Goal: Task Accomplishment & Management: Use online tool/utility

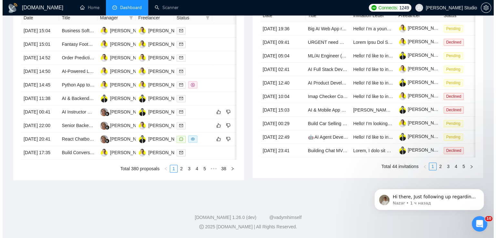
scroll to position [291, 0]
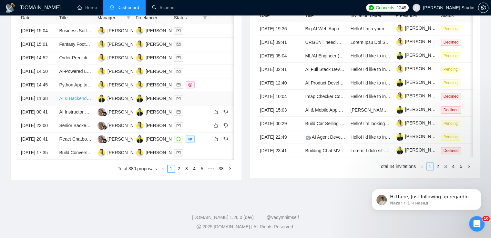
click at [72, 101] on link "AI & Backend Developer Needed for Innovative Project" at bounding box center [114, 98] width 110 height 5
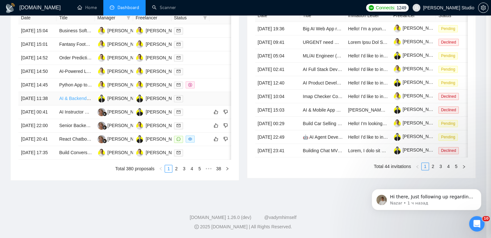
scroll to position [162, 0]
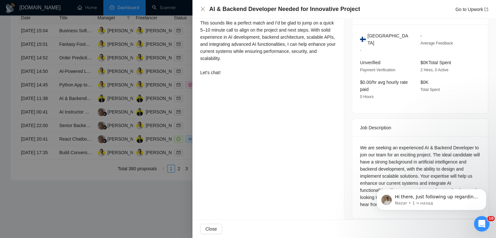
click at [171, 105] on div at bounding box center [248, 119] width 496 height 238
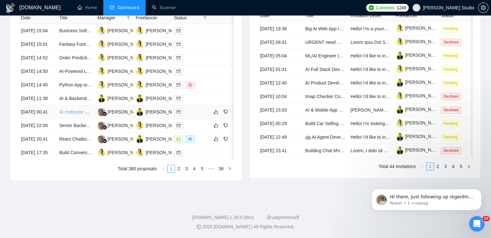
click at [74, 115] on link "AI Instructor Needed for Building AI Agents and Apps" at bounding box center [112, 111] width 106 height 5
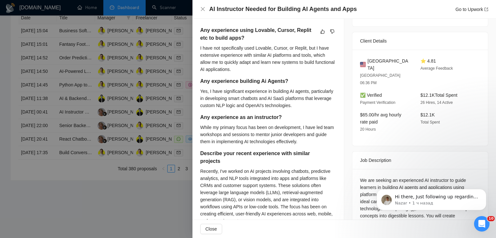
click at [146, 96] on div at bounding box center [248, 119] width 496 height 238
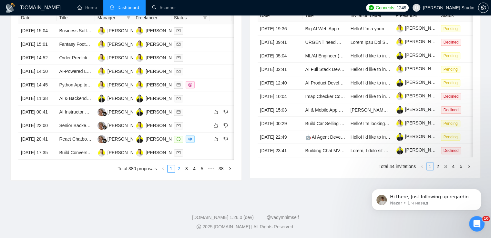
click at [179, 172] on link "2" at bounding box center [178, 168] width 7 height 7
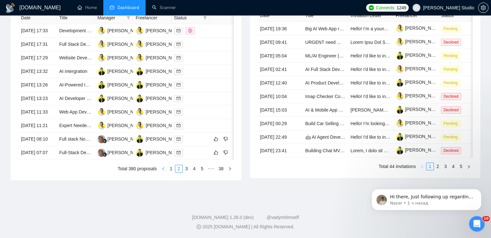
scroll to position [338, 0]
click at [186, 168] on link "3" at bounding box center [186, 168] width 7 height 7
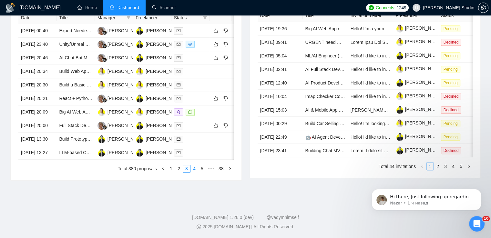
click at [193, 166] on link "4" at bounding box center [194, 168] width 7 height 7
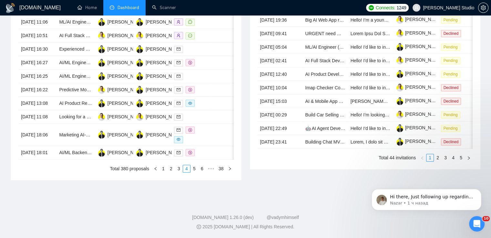
scroll to position [306, 0]
click at [195, 172] on link "5" at bounding box center [194, 168] width 7 height 7
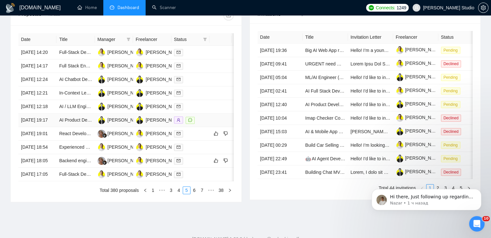
scroll to position [338, 0]
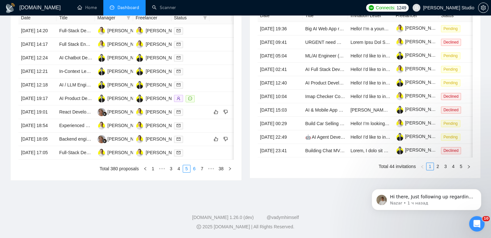
click at [196, 170] on link "6" at bounding box center [194, 168] width 7 height 7
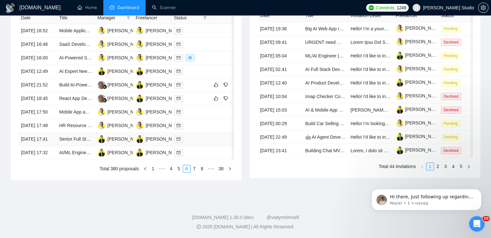
scroll to position [306, 0]
click at [70, 82] on link "Build AI-Powered Real Estate App (React Native + Firebase + Stripe)" at bounding box center [128, 84] width 138 height 5
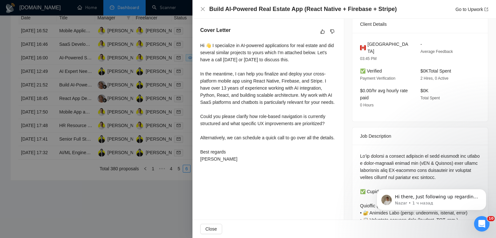
click at [152, 29] on div at bounding box center [248, 119] width 496 height 238
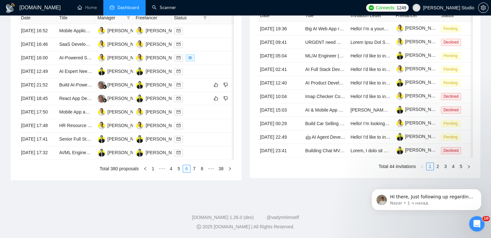
scroll to position [323, 0]
click at [76, 96] on link "React App Developer for Receipt Processing & AI Integration Project" at bounding box center [127, 98] width 137 height 5
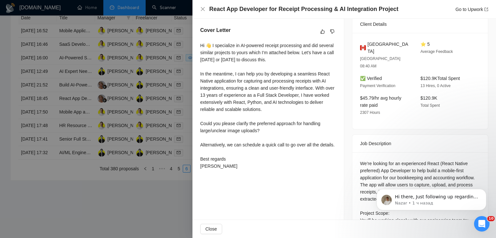
click at [100, 113] on div at bounding box center [248, 119] width 496 height 238
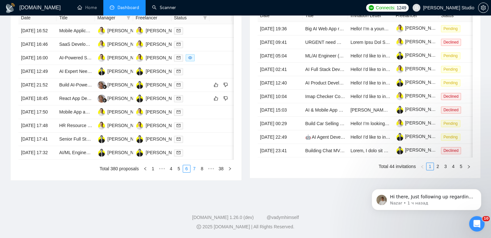
click at [195, 172] on link "7" at bounding box center [194, 168] width 7 height 7
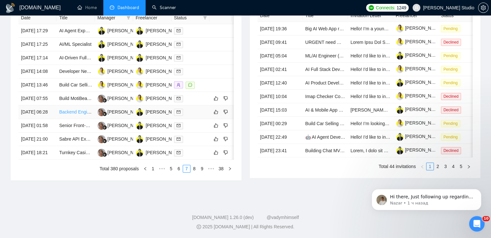
click at [72, 109] on link "Backend Engineer Needed for AI Company Development" at bounding box center [116, 111] width 114 height 5
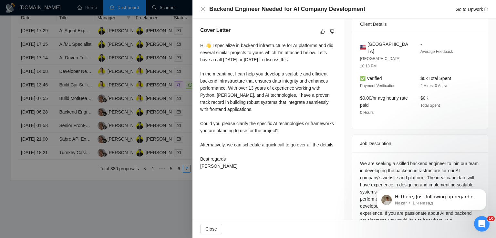
click at [83, 95] on div at bounding box center [248, 119] width 496 height 238
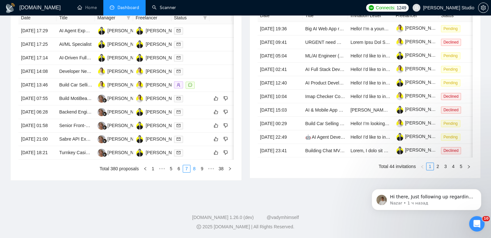
click at [194, 172] on link "8" at bounding box center [194, 168] width 7 height 7
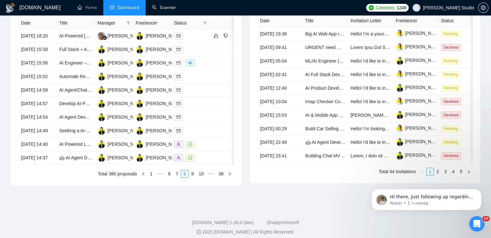
scroll to position [258, 0]
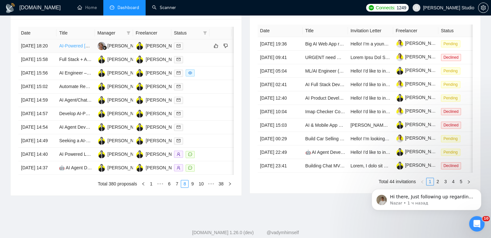
click at [74, 48] on link "AI-Powered [DEMOGRAPHIC_DATA] App Development" at bounding box center [115, 45] width 112 height 5
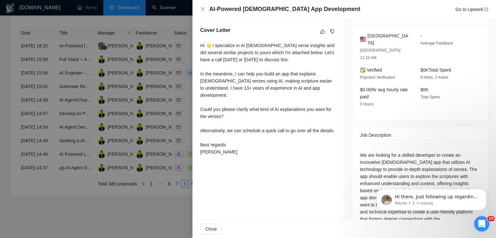
click at [146, 86] on div at bounding box center [248, 119] width 496 height 238
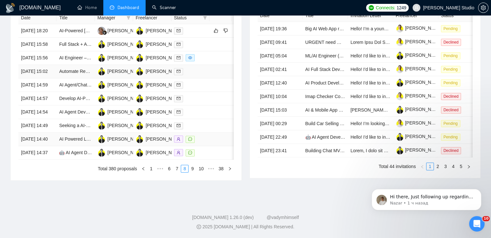
scroll to position [323, 0]
click at [193, 172] on link "9" at bounding box center [192, 168] width 7 height 7
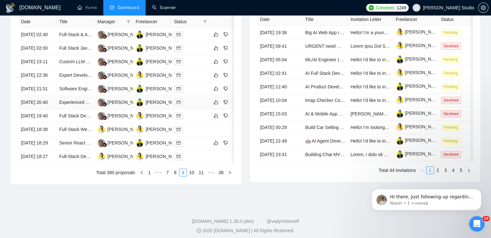
scroll to position [258, 0]
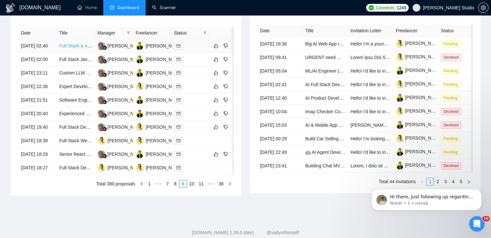
click at [74, 47] on link "Full-Stack & AI Developer Needed for Social Ads Optimization SaaS" at bounding box center [127, 45] width 136 height 5
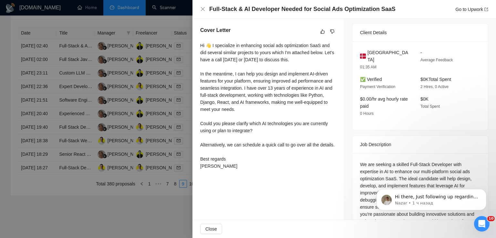
click at [131, 75] on div at bounding box center [248, 119] width 496 height 238
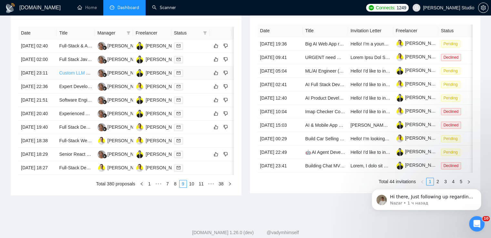
click at [74, 76] on link "Custom LLM Development with Proprietary Data" at bounding box center [107, 72] width 97 height 5
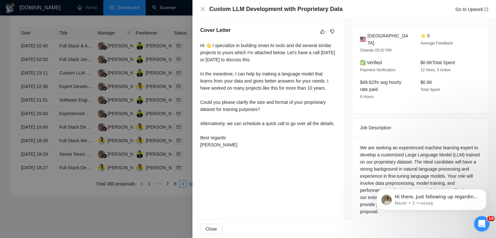
click at [151, 77] on div at bounding box center [248, 119] width 496 height 238
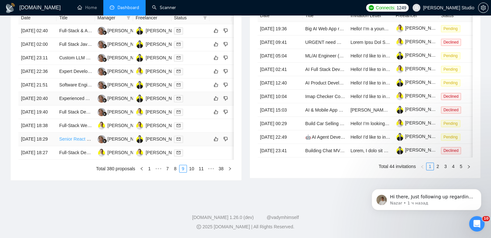
scroll to position [323, 0]
click at [193, 172] on link "10" at bounding box center [191, 168] width 9 height 7
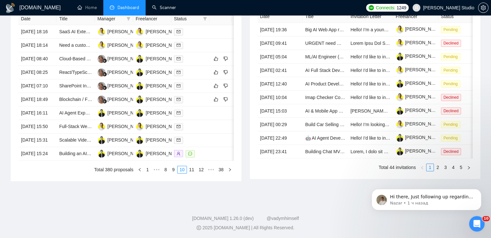
scroll to position [258, 0]
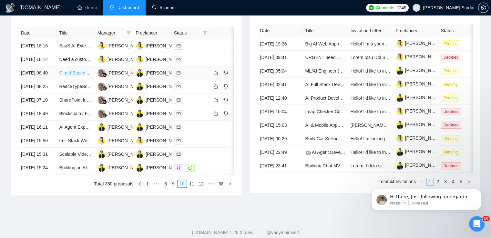
click at [71, 76] on link "Cloud-Based AI App Development for Protein Engineering" at bounding box center [117, 72] width 116 height 5
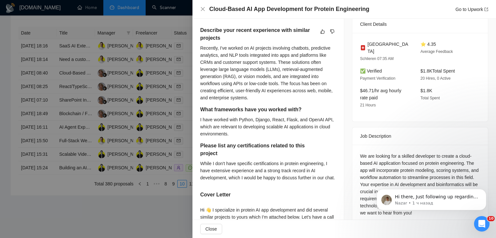
click at [170, 37] on div at bounding box center [248, 119] width 496 height 238
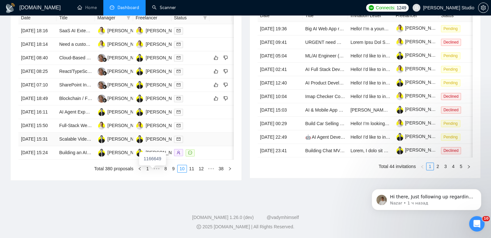
scroll to position [338, 0]
click at [149, 171] on link "1" at bounding box center [147, 168] width 7 height 7
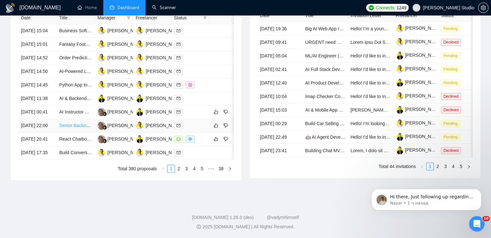
click at [68, 123] on link "Senior Backend Engineer to change architecture and workflow (Python, AWS, Flask)" at bounding box center [143, 125] width 169 height 5
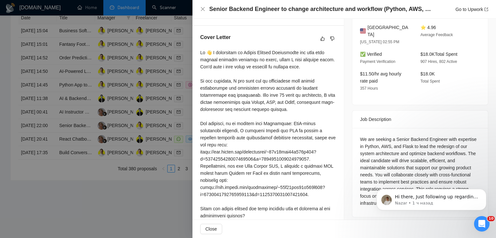
click at [150, 128] on div at bounding box center [248, 119] width 496 height 238
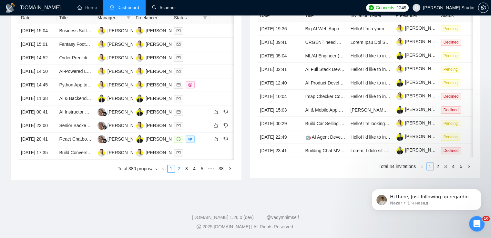
click at [178, 171] on link "2" at bounding box center [178, 168] width 7 height 7
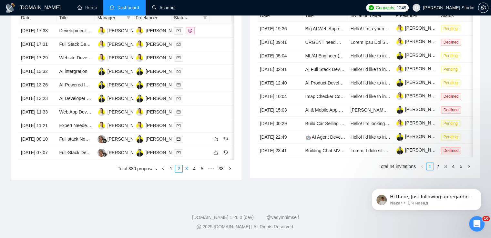
click at [187, 169] on link "3" at bounding box center [186, 168] width 7 height 7
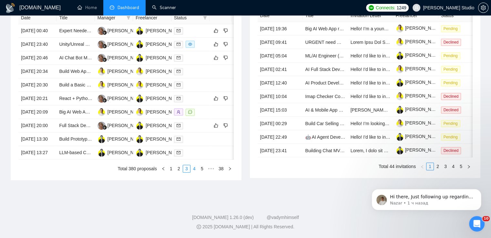
click at [196, 171] on link "4" at bounding box center [194, 168] width 7 height 7
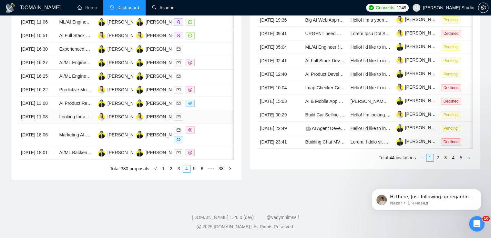
scroll to position [341, 0]
click at [194, 171] on link "5" at bounding box center [194, 168] width 7 height 7
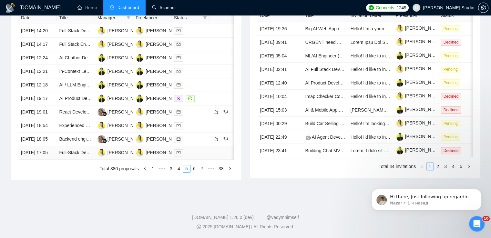
scroll to position [306, 0]
click at [80, 142] on link "Backend engineer to fix FastAPI / ExpressJS integration issue" at bounding box center [121, 139] width 124 height 5
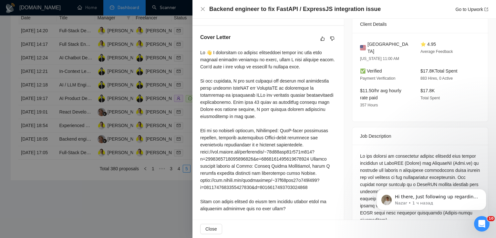
click at [124, 69] on div at bounding box center [248, 119] width 496 height 238
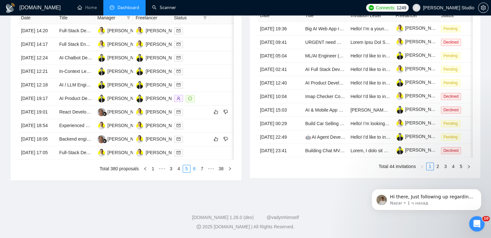
click at [195, 172] on link "6" at bounding box center [194, 168] width 7 height 7
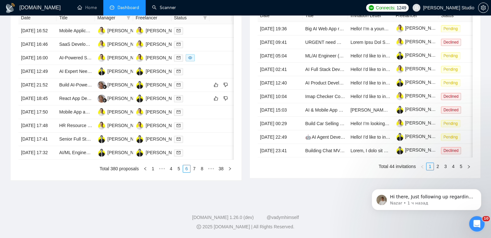
scroll to position [338, 0]
click at [196, 168] on link "7" at bounding box center [194, 168] width 7 height 7
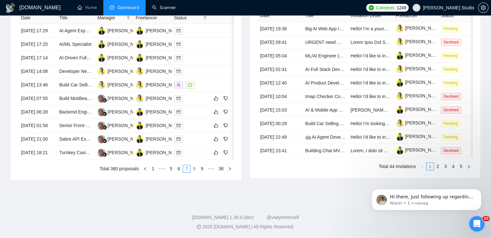
click at [194, 167] on link "8" at bounding box center [194, 168] width 7 height 7
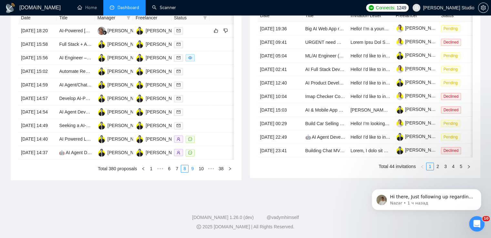
click at [191, 167] on link "9" at bounding box center [192, 168] width 7 height 7
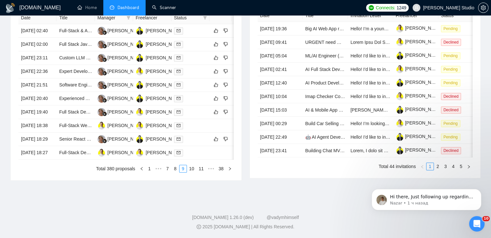
scroll to position [274, 0]
click at [76, 115] on link "Full Stack Developer Needed – One Loft Pigeon Race Management Platform" at bounding box center [136, 111] width 154 height 5
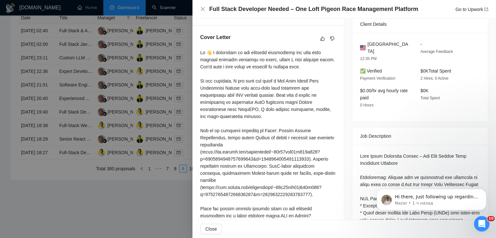
click at [114, 106] on div at bounding box center [248, 119] width 496 height 238
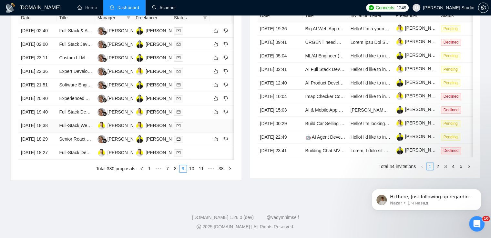
scroll to position [306, 0]
click at [192, 172] on link "10" at bounding box center [191, 168] width 9 height 7
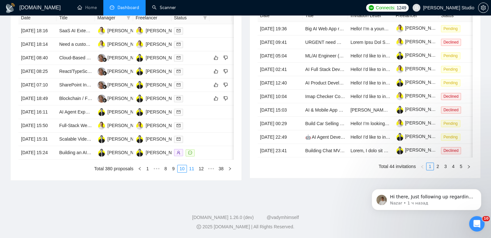
click at [193, 172] on link "11" at bounding box center [191, 168] width 9 height 7
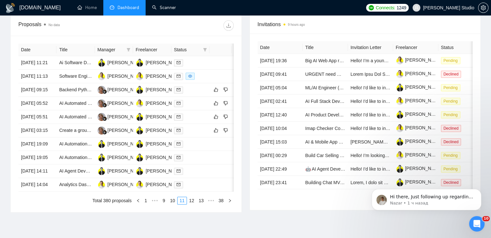
scroll to position [274, 0]
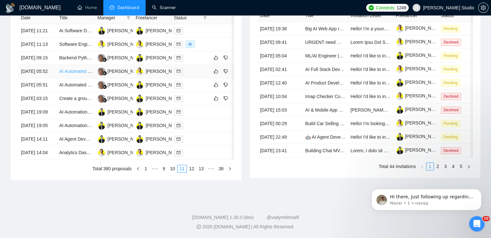
click at [72, 74] on link "AI Automated Construction Reporting Software Development" at bounding box center [120, 71] width 122 height 5
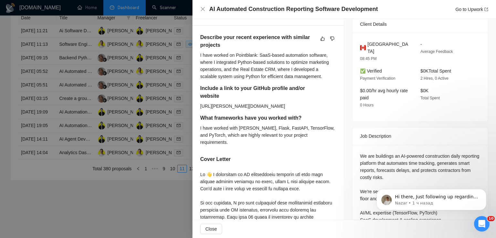
click at [115, 106] on div at bounding box center [248, 119] width 496 height 238
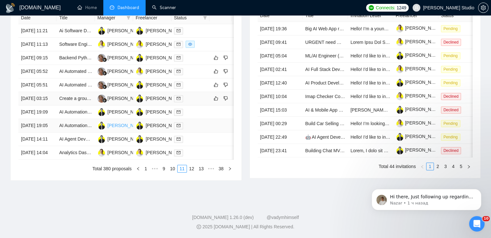
scroll to position [306, 0]
click at [192, 172] on link "12" at bounding box center [191, 168] width 9 height 7
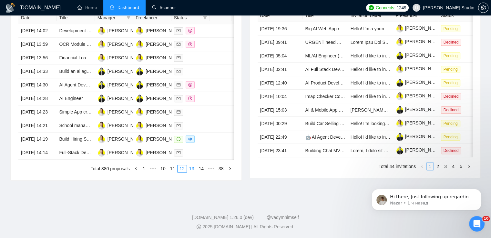
click at [191, 172] on link "13" at bounding box center [191, 168] width 9 height 7
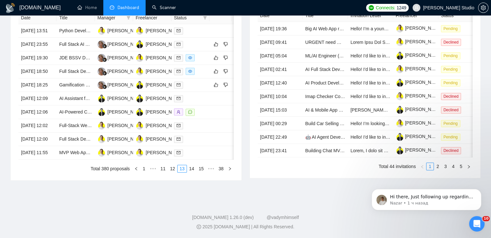
scroll to position [274, 0]
click at [69, 74] on link "Full Stack Developer Needed for Analytics Software Development" at bounding box center [124, 71] width 131 height 5
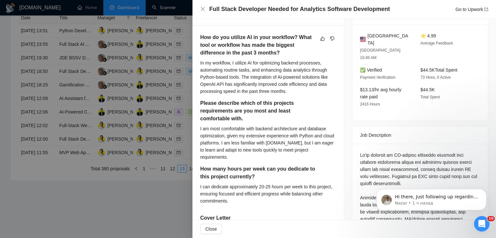
click at [148, 51] on div at bounding box center [248, 119] width 496 height 238
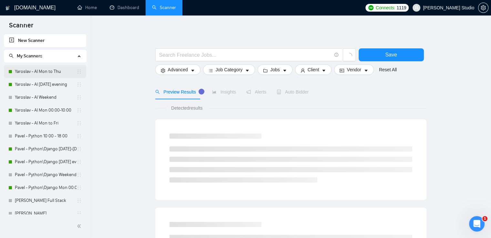
click at [43, 70] on link "Yaroslav - AI Mon to Thu" at bounding box center [46, 71] width 62 height 13
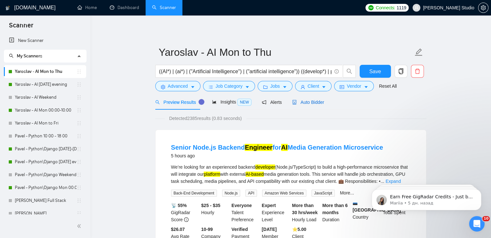
click at [305, 101] on span "Auto Bidder" at bounding box center [308, 102] width 32 height 5
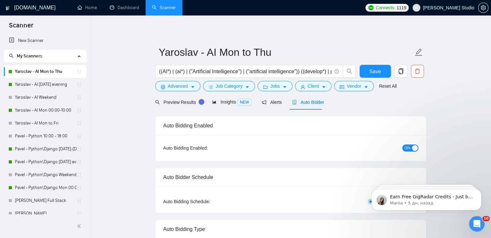
radio input "false"
radio input "true"
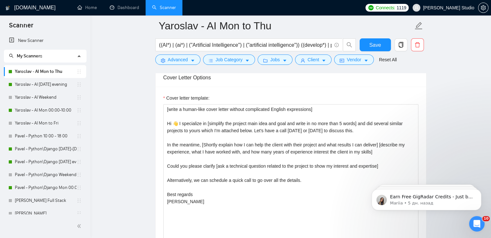
scroll to position [840, 0]
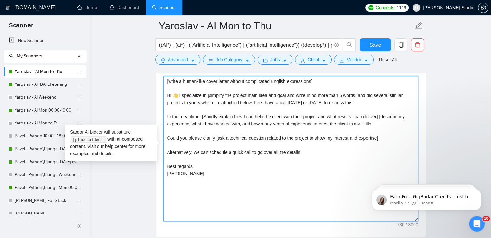
drag, startPoint x: 270, startPoint y: 123, endPoint x: 250, endPoint y: 126, distance: 20.2
click at [250, 126] on textarea "[write a human-like cover letter without complicated English expressions] Hi 👋 …" at bounding box center [290, 148] width 255 height 145
drag, startPoint x: 362, startPoint y: 122, endPoint x: 304, endPoint y: 125, distance: 57.9
click at [304, 125] on textarea "[write a human-like cover letter without complicated English expressions] Hi 👋 …" at bounding box center [290, 148] width 255 height 145
drag, startPoint x: 312, startPoint y: 122, endPoint x: 249, endPoint y: 125, distance: 62.4
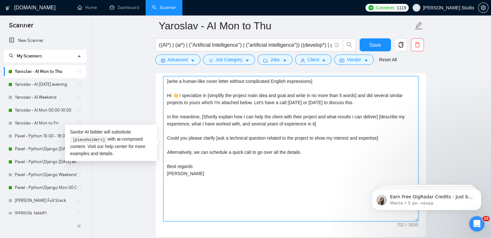
click at [249, 125] on textarea "[write a human-like cover letter without complicated English expressions] Hi 👋 …" at bounding box center [290, 148] width 255 height 145
type textarea "[write a human-like cover letter without complicated English expressions] Hi 👋 …"
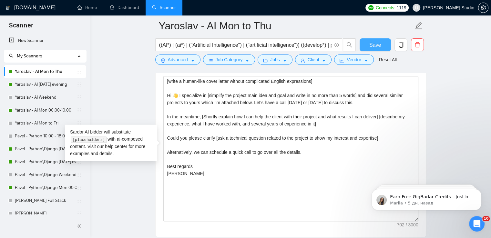
click at [374, 46] on span "Save" at bounding box center [375, 45] width 12 height 8
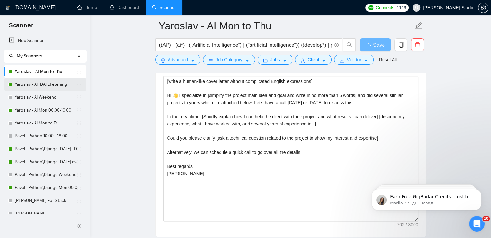
click at [37, 84] on link "Yaroslav - AI [DATE] evening" at bounding box center [46, 84] width 62 height 13
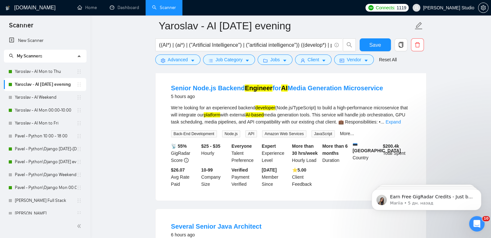
scroll to position [32, 0]
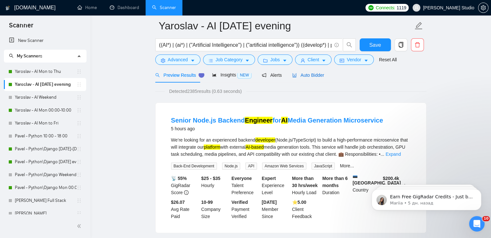
click at [317, 76] on span "Auto Bidder" at bounding box center [308, 75] width 32 height 5
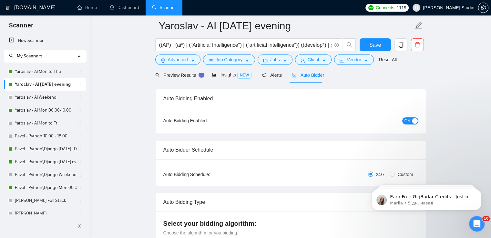
radio input "false"
radio input "true"
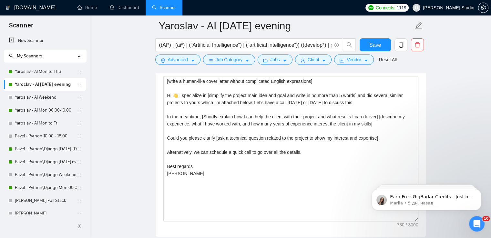
scroll to position [807, 0]
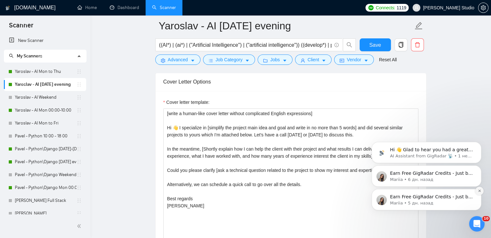
click at [479, 190] on icon "Dismiss notification" at bounding box center [480, 191] width 4 height 4
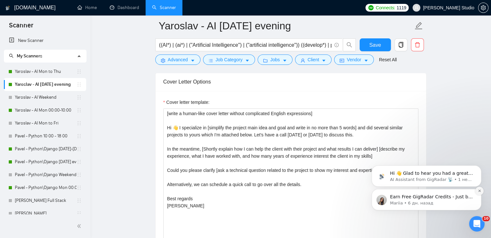
click at [478, 190] on icon "Dismiss notification" at bounding box center [480, 191] width 4 height 4
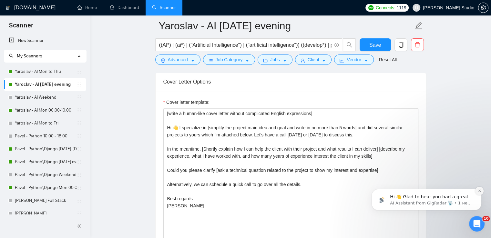
click at [482, 189] on button "Dismiss notification" at bounding box center [479, 191] width 8 height 8
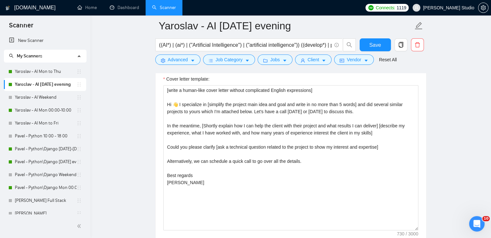
scroll to position [828, 0]
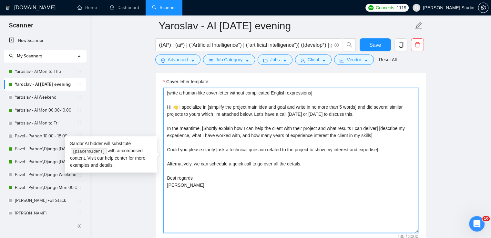
drag, startPoint x: 368, startPoint y: 135, endPoint x: 251, endPoint y: 136, distance: 117.6
click at [251, 136] on textarea "[write a human-like cover letter without complicated English expressions] Hi 👋 …" at bounding box center [290, 160] width 255 height 145
drag, startPoint x: 312, startPoint y: 133, endPoint x: 250, endPoint y: 135, distance: 62.4
click at [250, 135] on textarea "[write a human-like cover letter without complicated English expressions] Hi 👋 …" at bounding box center [290, 160] width 255 height 145
type textarea "[write a human-like cover letter without complicated English expressions] Hi 👋 …"
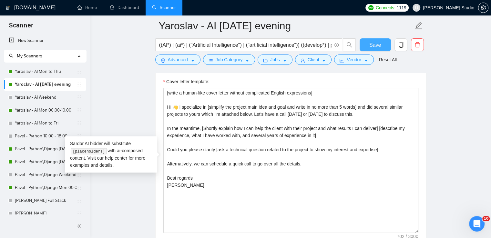
click at [374, 45] on span "Save" at bounding box center [375, 45] width 12 height 8
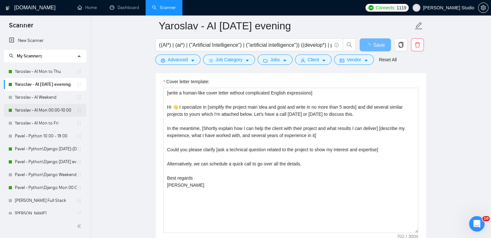
click at [44, 109] on link "Yaroslav - AI Mon 00:00-10:00" at bounding box center [46, 110] width 62 height 13
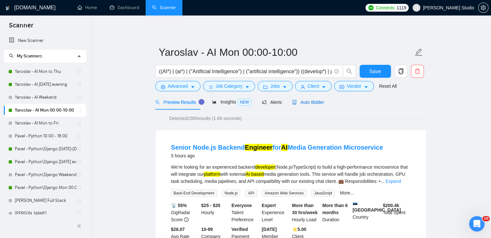
click at [306, 101] on span "Auto Bidder" at bounding box center [308, 102] width 32 height 5
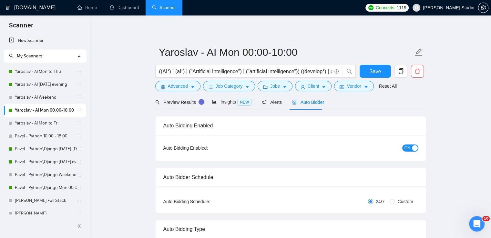
radio input "false"
radio input "true"
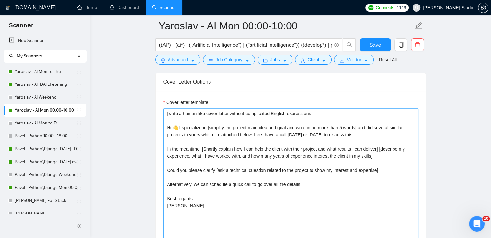
scroll to position [872, 0]
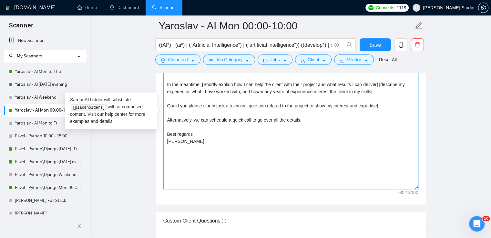
drag, startPoint x: 369, startPoint y: 92, endPoint x: 251, endPoint y: 93, distance: 118.2
click at [251, 93] on textarea "[write a human-like cover letter without complicated English expressions] Hi 👋 …" at bounding box center [290, 116] width 255 height 145
paste textarea "several years of experience in it"
type textarea "[write a human-like cover letter without complicated English expressions] Hi 👋 …"
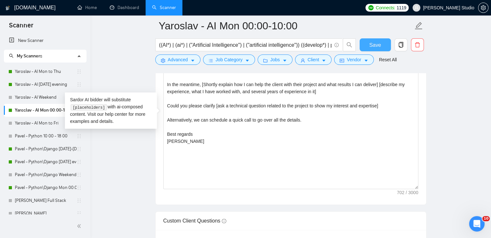
click at [380, 41] on span "Save" at bounding box center [375, 45] width 12 height 8
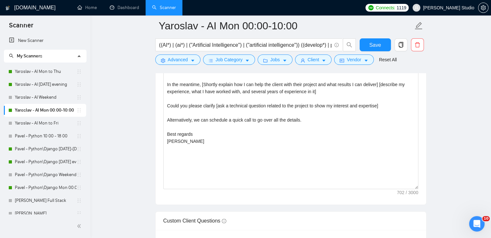
click at [135, 45] on main "Yaroslav - AI Mon 00:00-10:00 ((AI*) | (ai*) | ("Artificial Intelligence") | ("…" at bounding box center [291, 127] width 380 height 1947
drag, startPoint x: 496, startPoint y: 105, endPoint x: 465, endPoint y: 55, distance: 59.0
click at [465, 55] on main "Yaroslav - AI Mon 00:00-10:00 ((AI*) | (ai*) | ("Artificial Intelligence") | ("…" at bounding box center [291, 127] width 380 height 1947
